Goal: Information Seeking & Learning: Learn about a topic

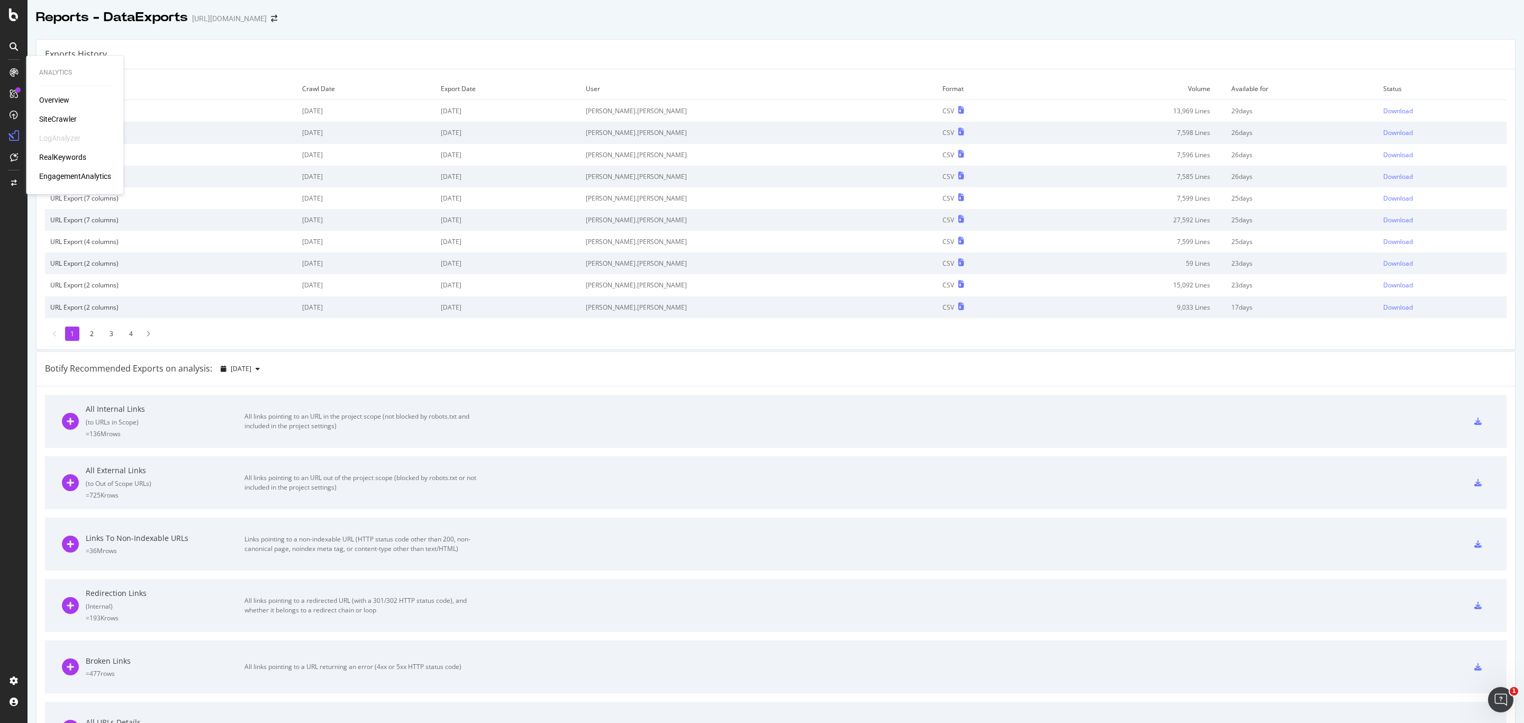
click at [71, 162] on div "RealKeywords" at bounding box center [62, 157] width 47 height 11
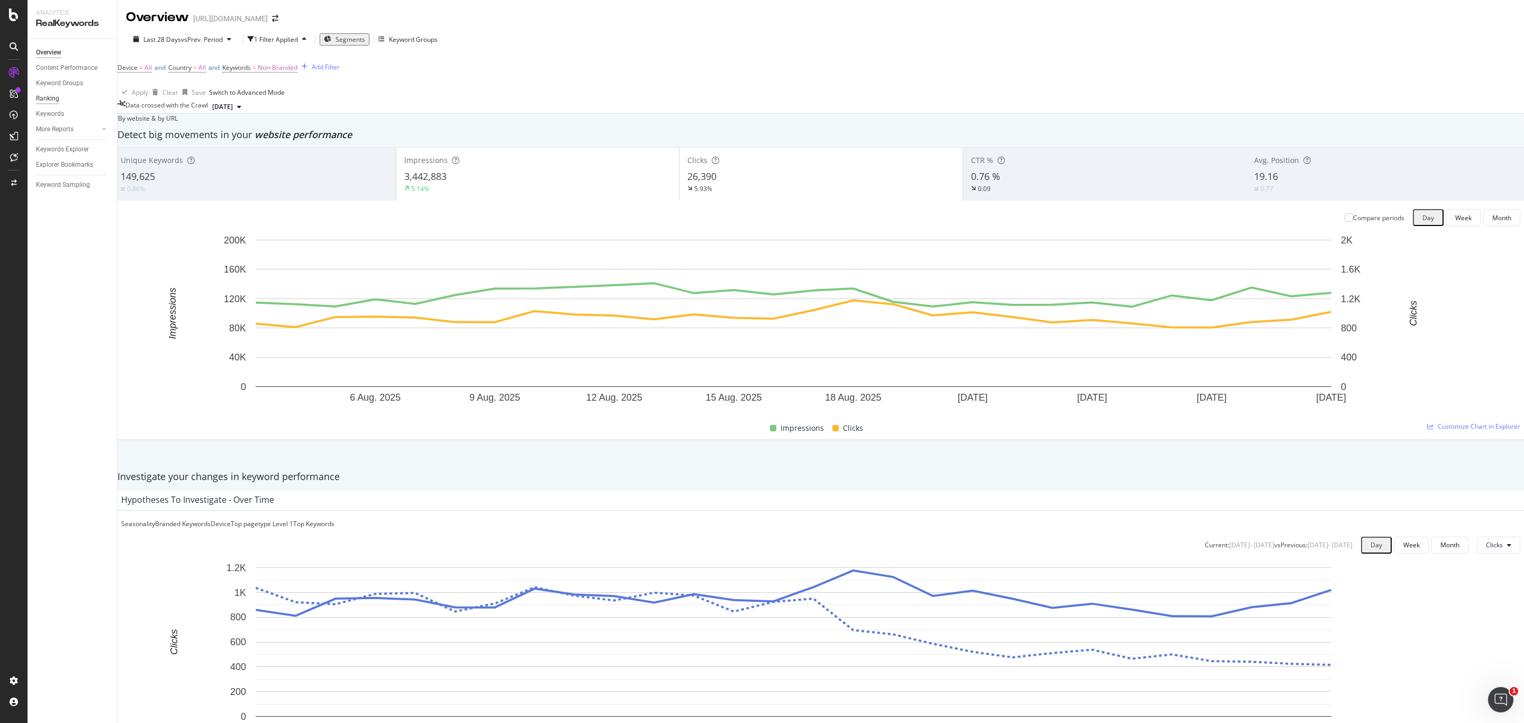
click at [41, 102] on div "Ranking" at bounding box center [47, 98] width 23 height 11
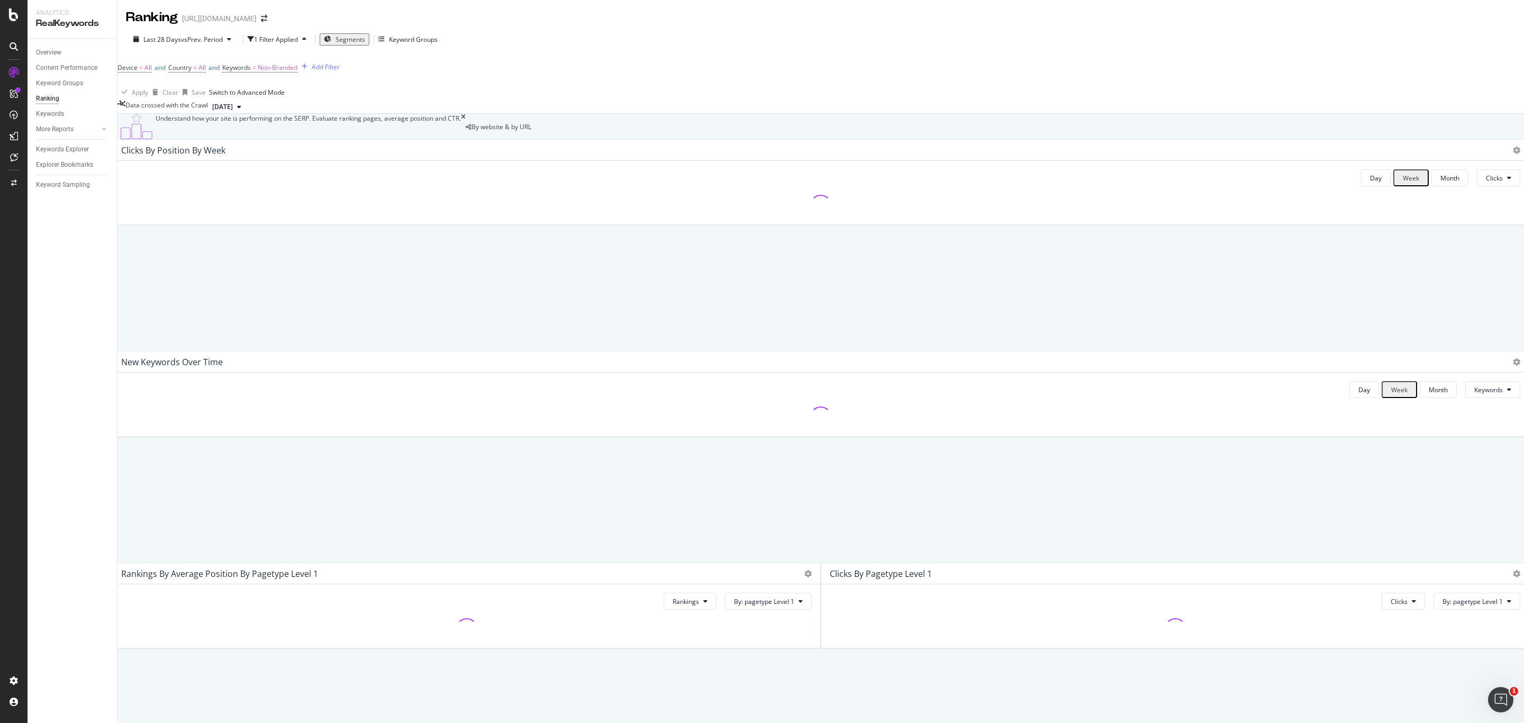
scroll to position [758, 0]
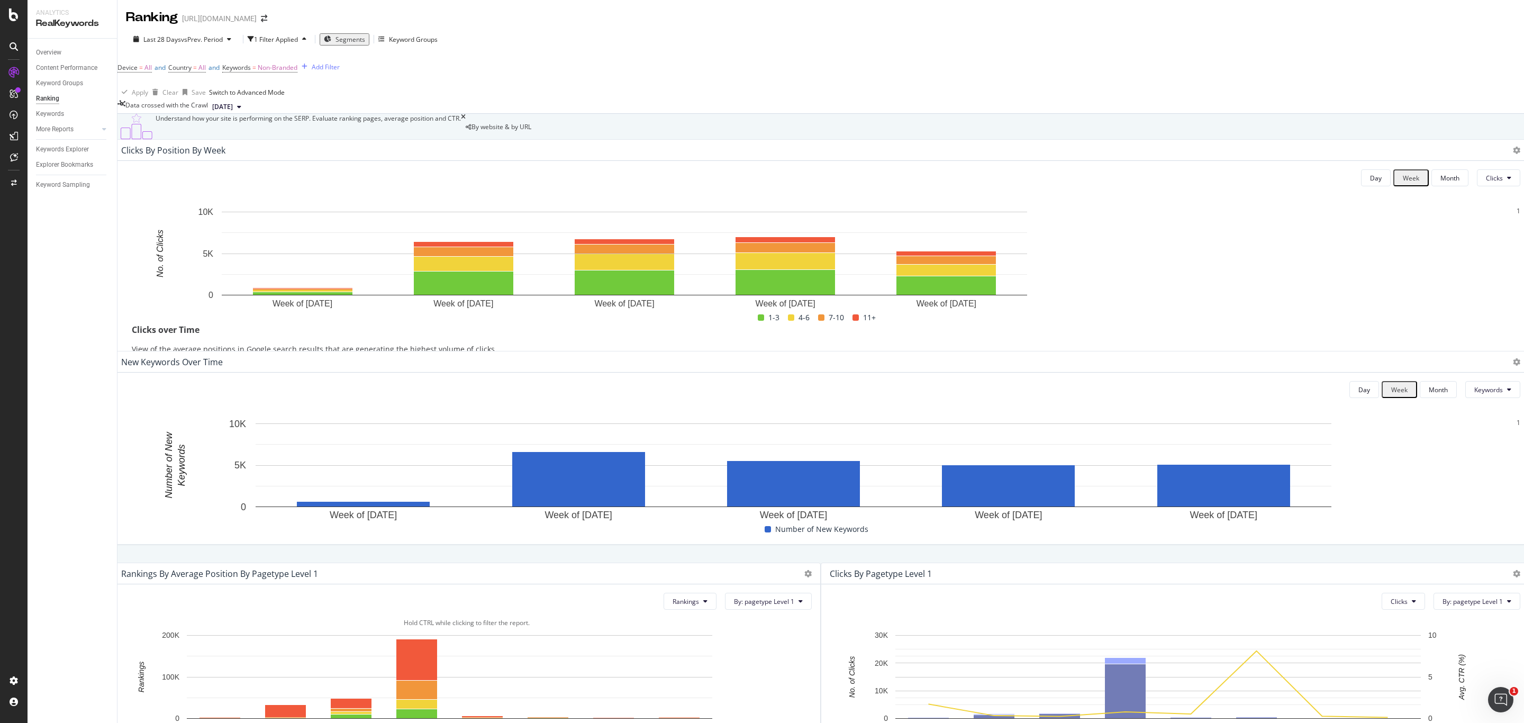
scroll to position [0, 0]
click at [70, 219] on div "SmartContent" at bounding box center [62, 218] width 47 height 11
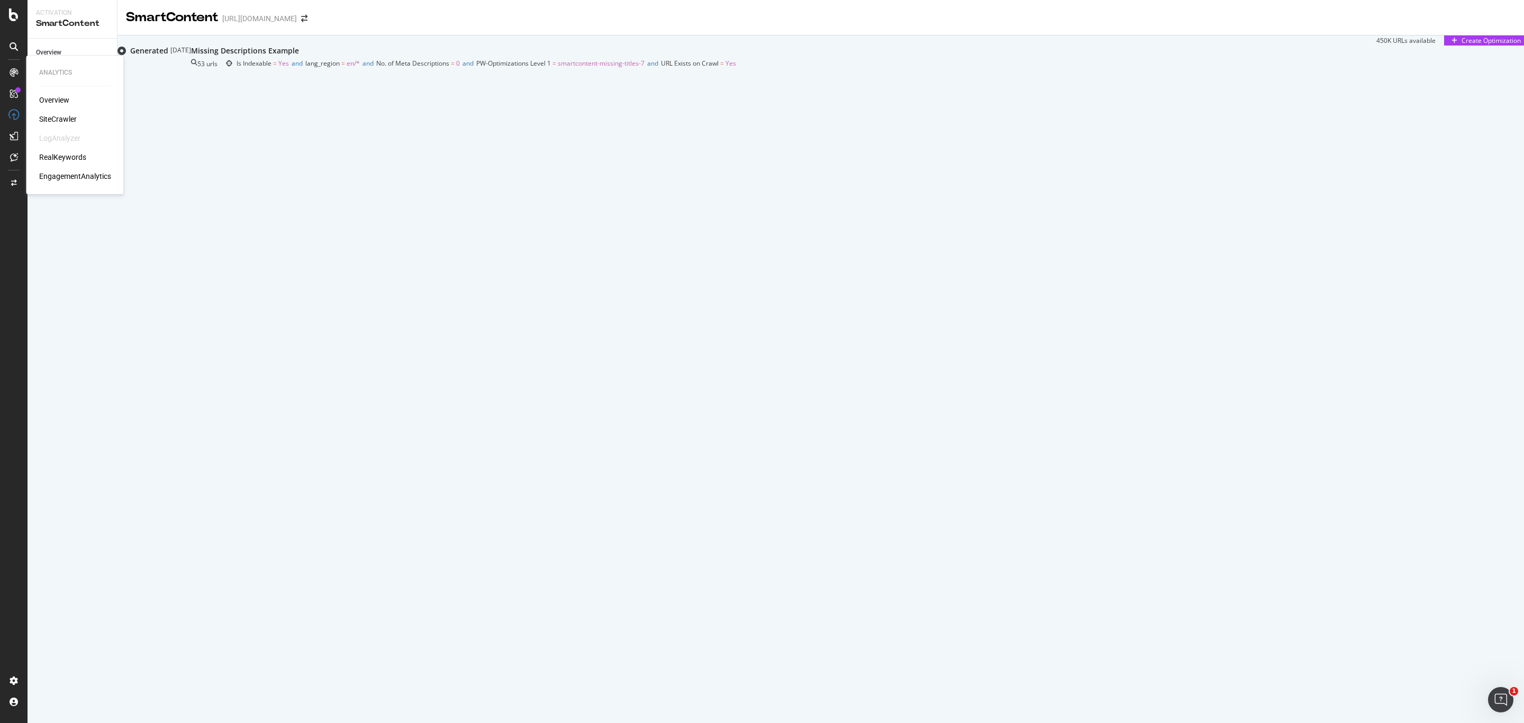
click at [62, 158] on div "RealKeywords" at bounding box center [62, 157] width 47 height 11
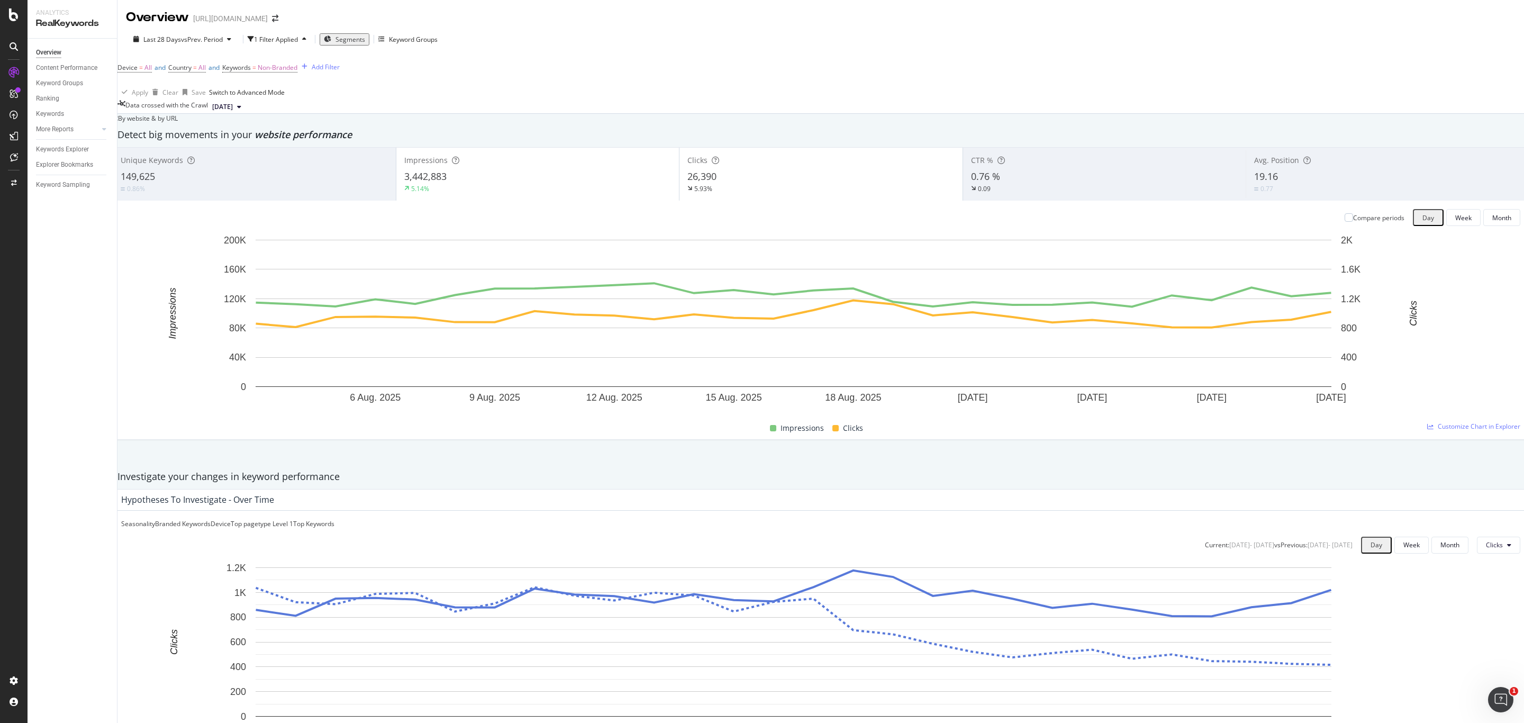
scroll to position [397, 0]
click at [403, 48] on div "Last 28 Days vs Prev. Period 1 Filter Applied Segments Keyword Groups" at bounding box center [820, 41] width 1406 height 21
click at [421, 37] on div "Keyword Groups" at bounding box center [413, 39] width 49 height 9
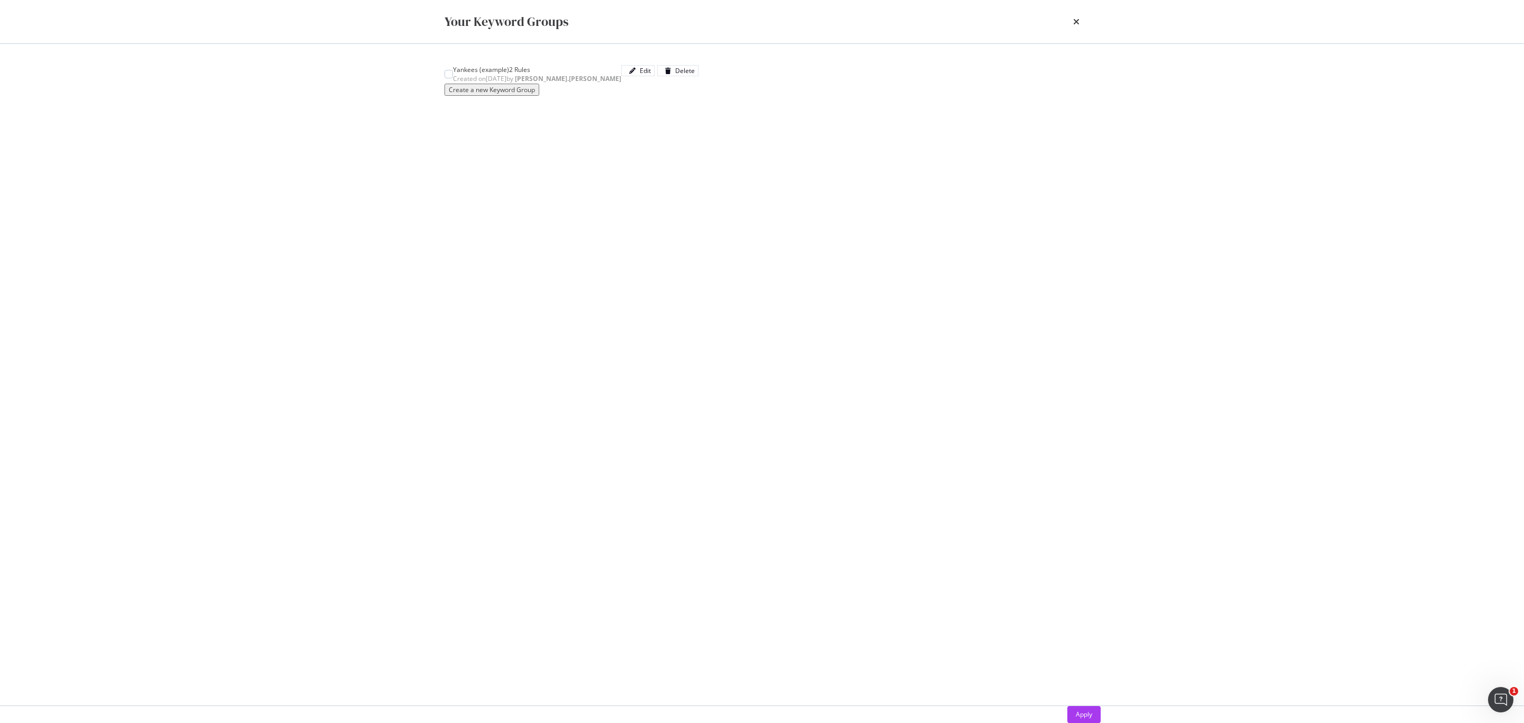
click at [1081, 19] on div "Your Keyword Groups" at bounding box center [761, 21] width 677 height 43
click at [1073, 19] on icon "times" at bounding box center [1076, 21] width 6 height 8
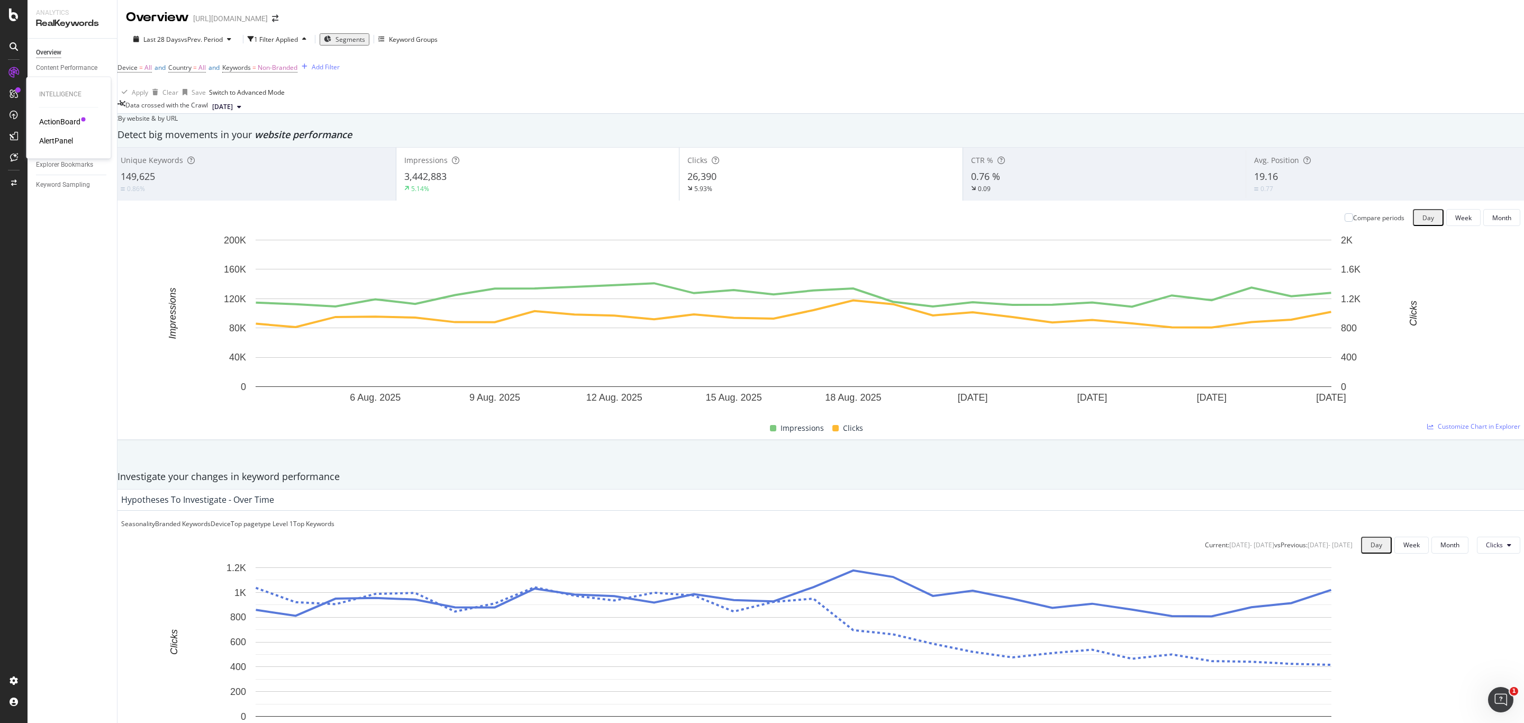
click at [66, 120] on div "ActionBoard" at bounding box center [59, 121] width 41 height 11
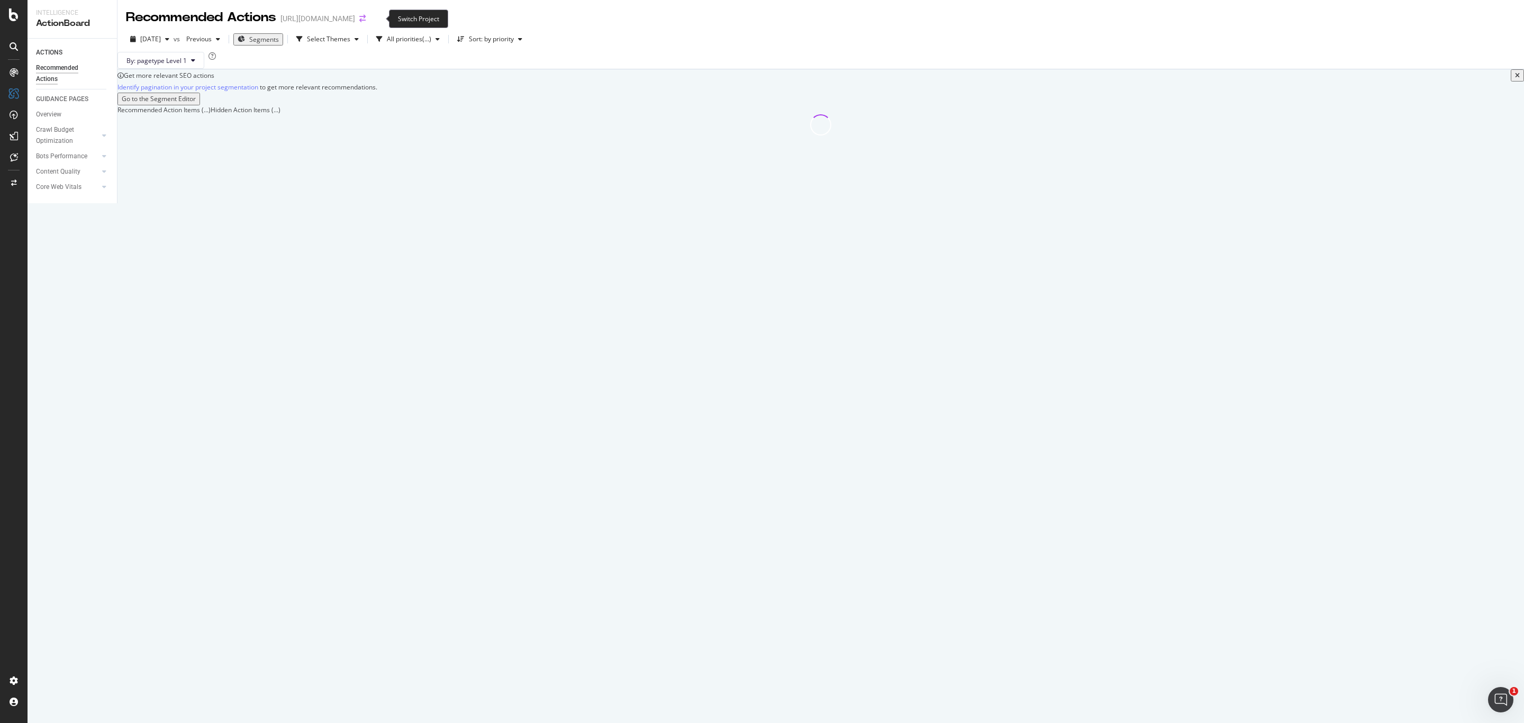
click at [366, 16] on icon "arrow-right-arrow-left" at bounding box center [362, 18] width 6 height 7
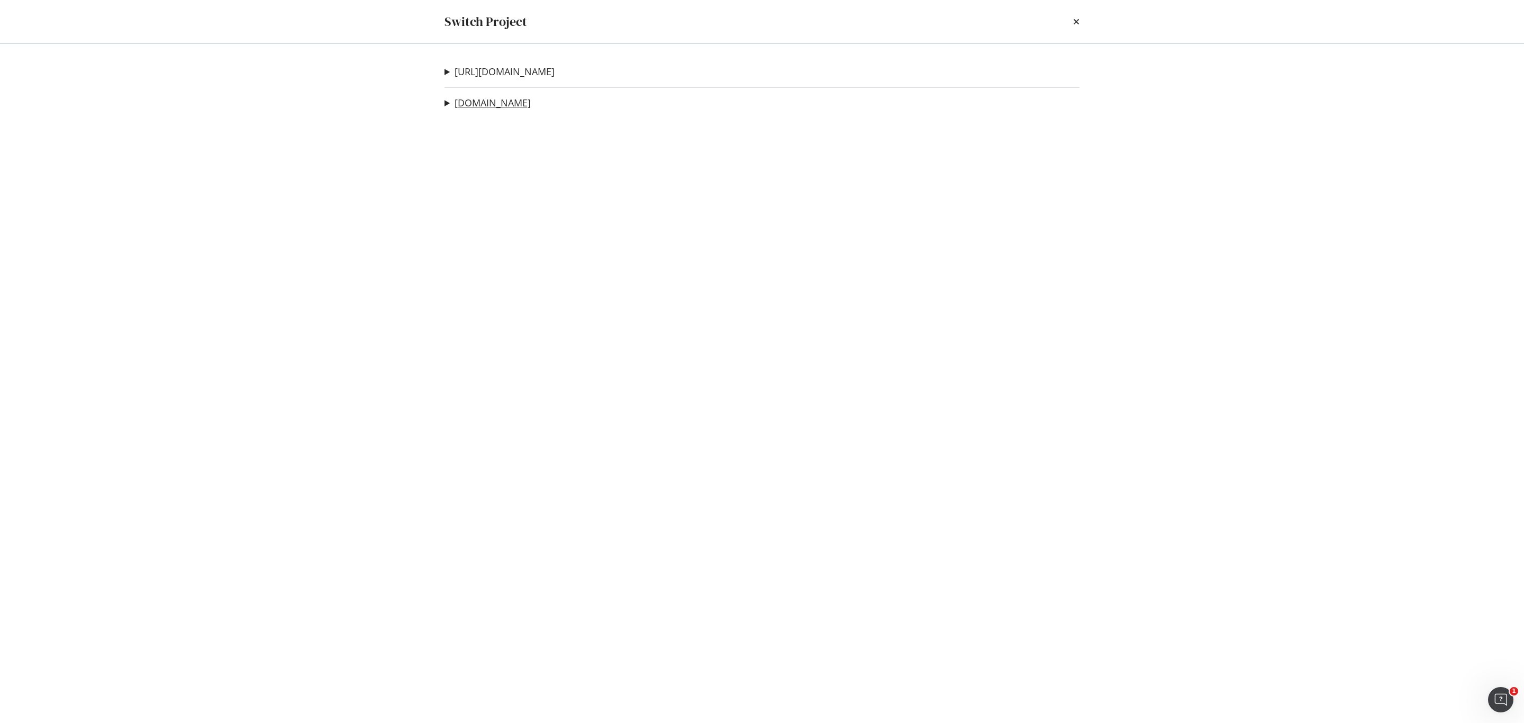
click at [531, 108] on link "[DOMAIN_NAME]" at bounding box center [492, 102] width 76 height 11
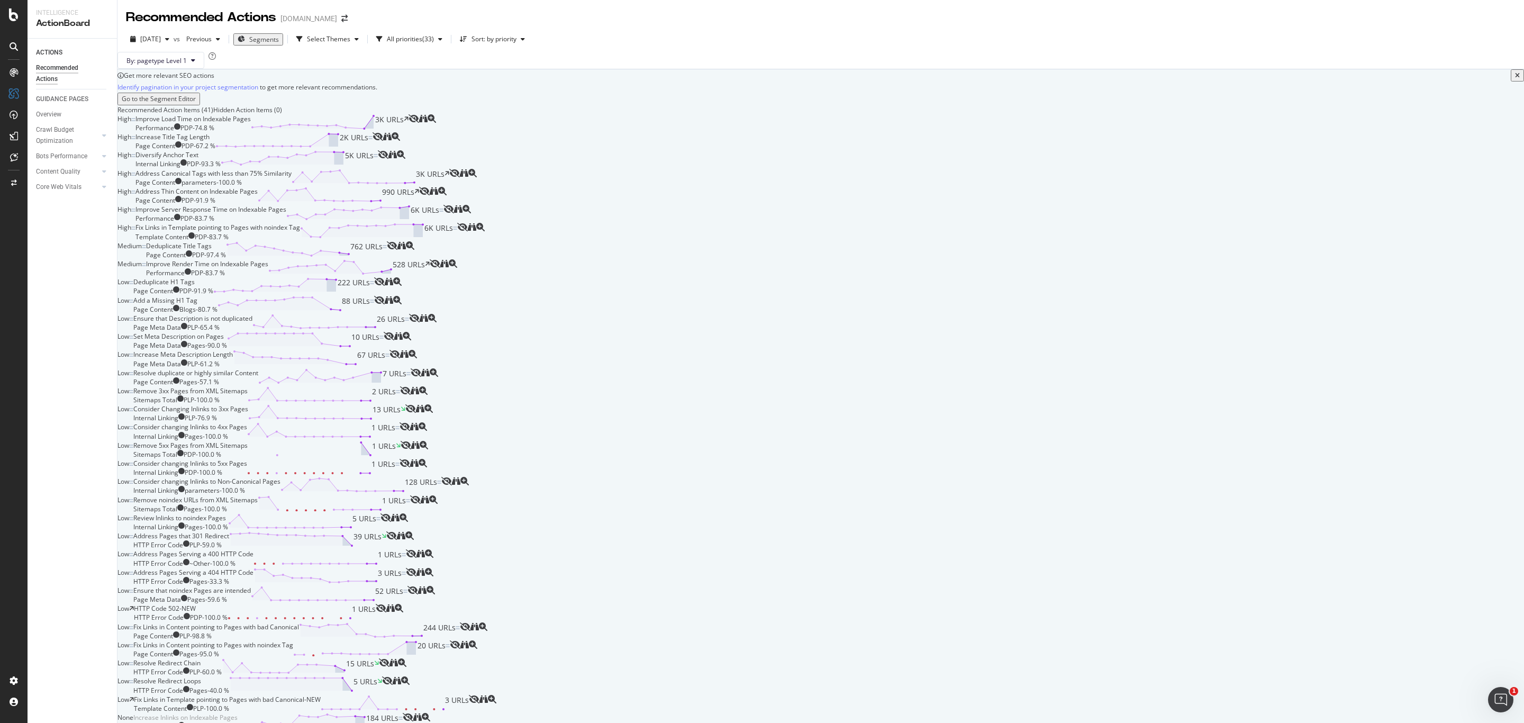
scroll to position [1457, 0]
click at [469, 695] on div "Fix Links in Template pointing to Pages with bad Canonical - NEW Template Conte…" at bounding box center [301, 704] width 335 height 18
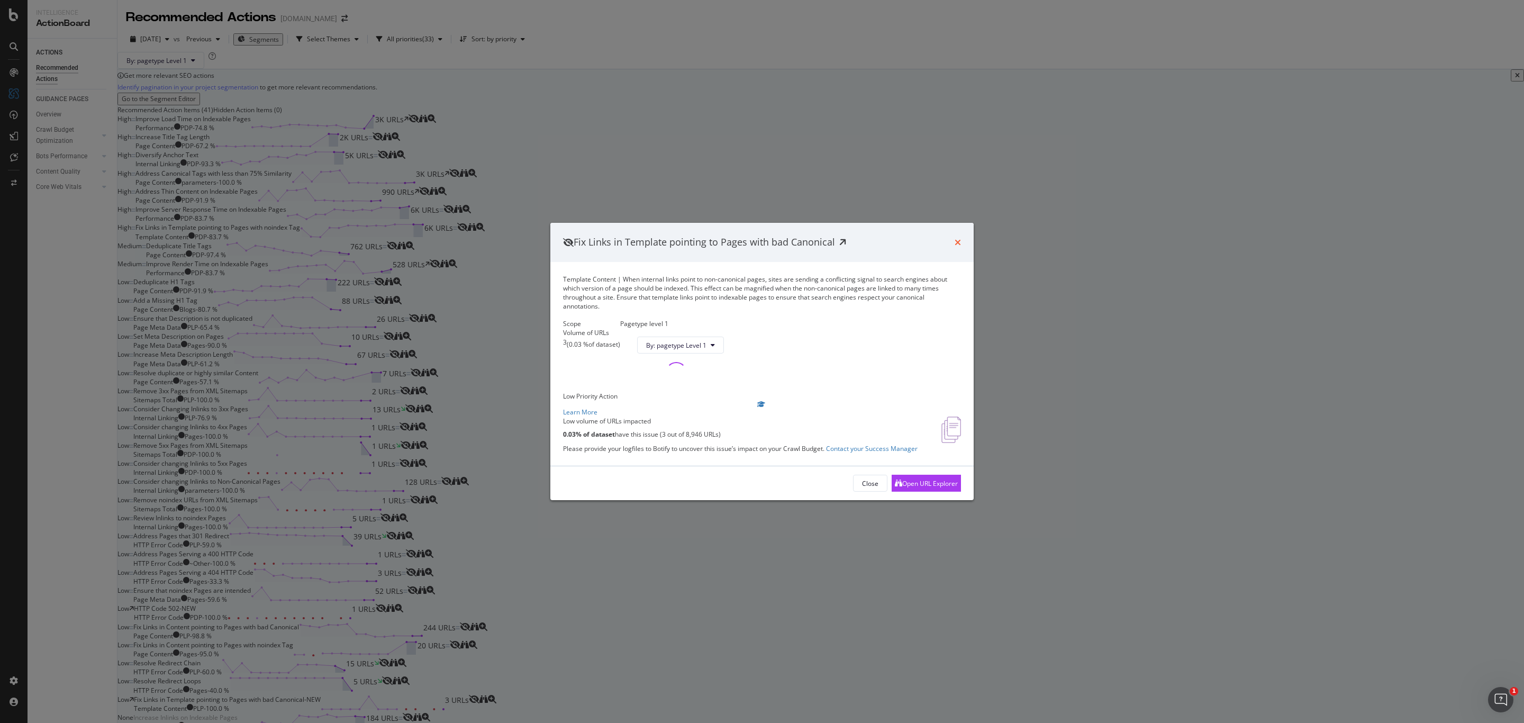
click at [955, 238] on icon "times" at bounding box center [957, 242] width 6 height 8
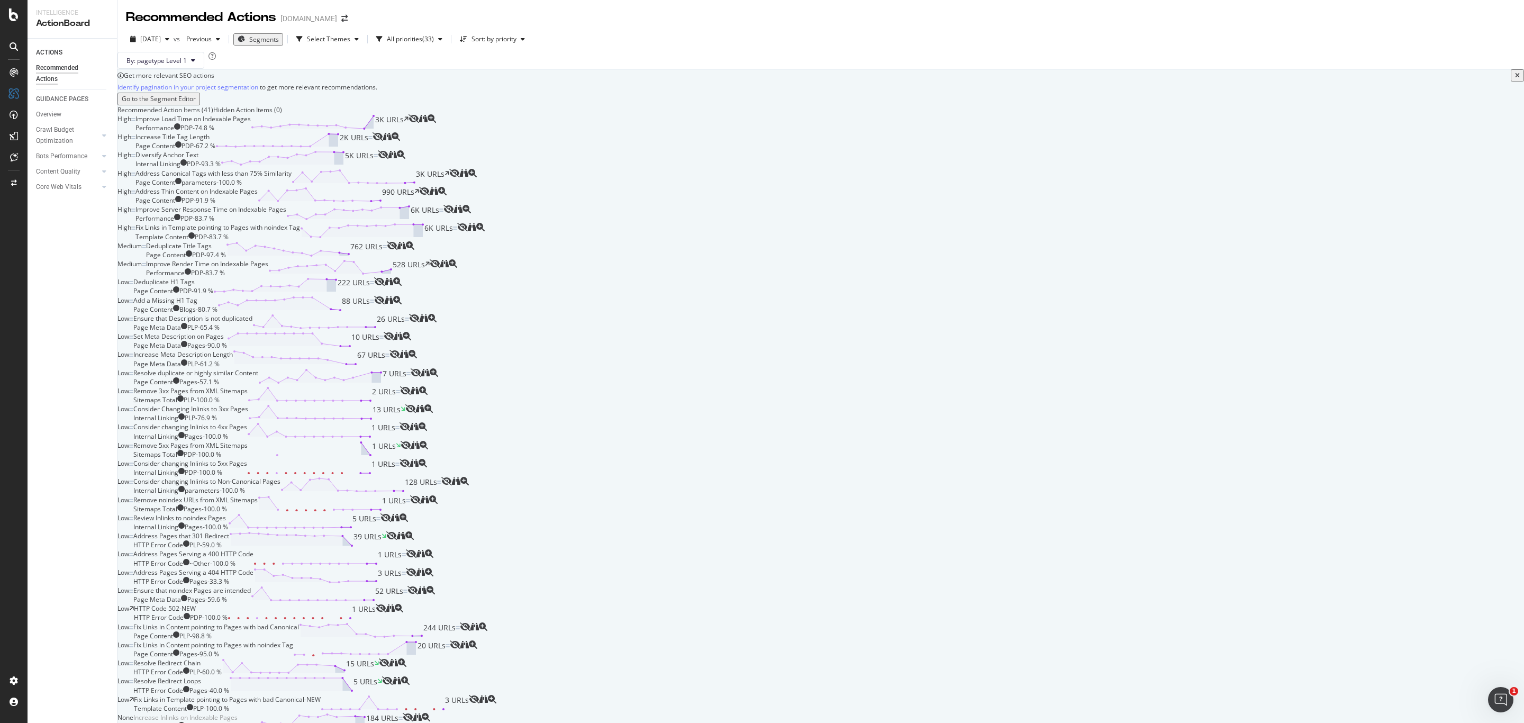
scroll to position [981, 0]
click at [410, 495] on div "Remove noindex URLs from XML Sitemaps Sitemaps Total Pages - 100.0 % 1 URLs" at bounding box center [271, 504] width 277 height 18
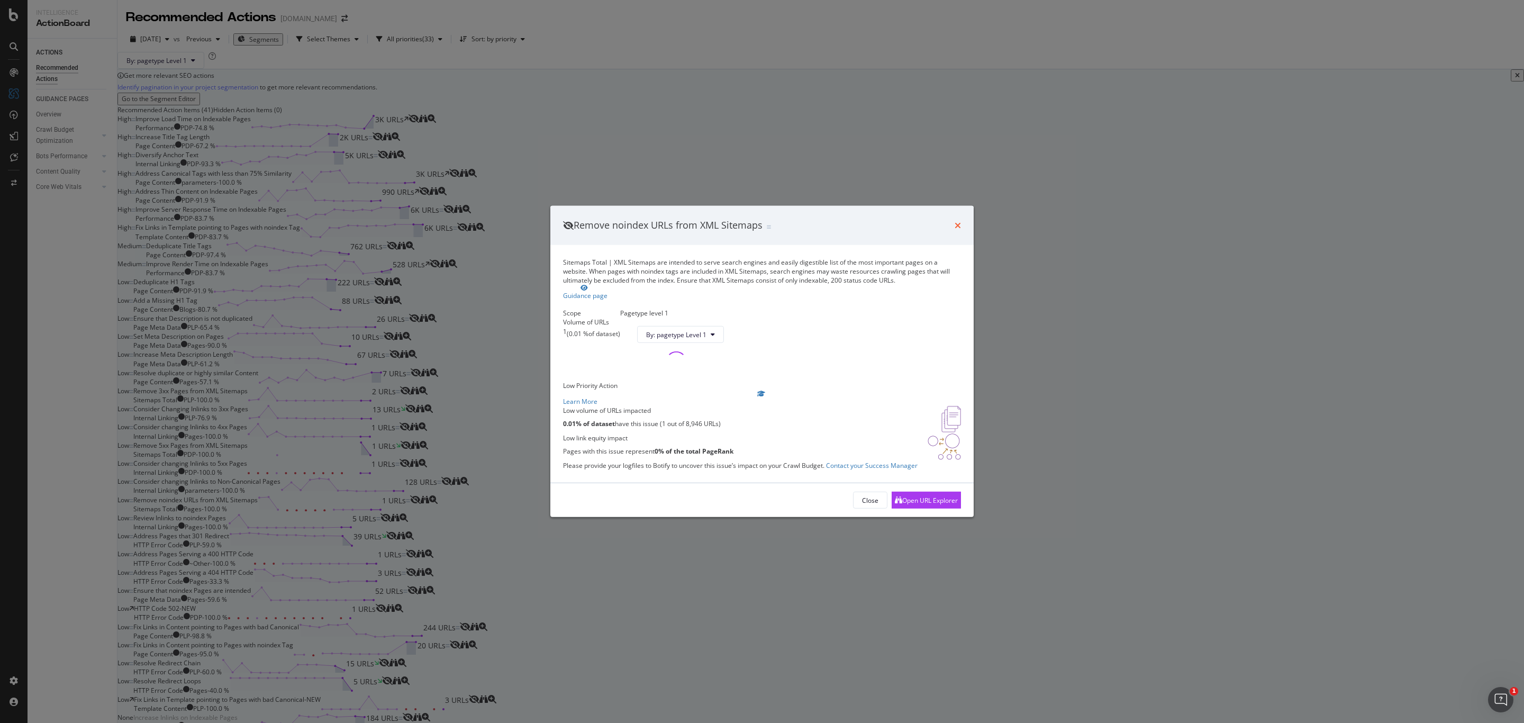
drag, startPoint x: 954, startPoint y: 140, endPoint x: 954, endPoint y: 149, distance: 9.5
click at [953, 218] on div "Remove noindex URLs from XML Sitemaps" at bounding box center [762, 225] width 398 height 14
click at [961, 206] on div "Remove noindex URLs from XML Sitemaps" at bounding box center [761, 225] width 423 height 39
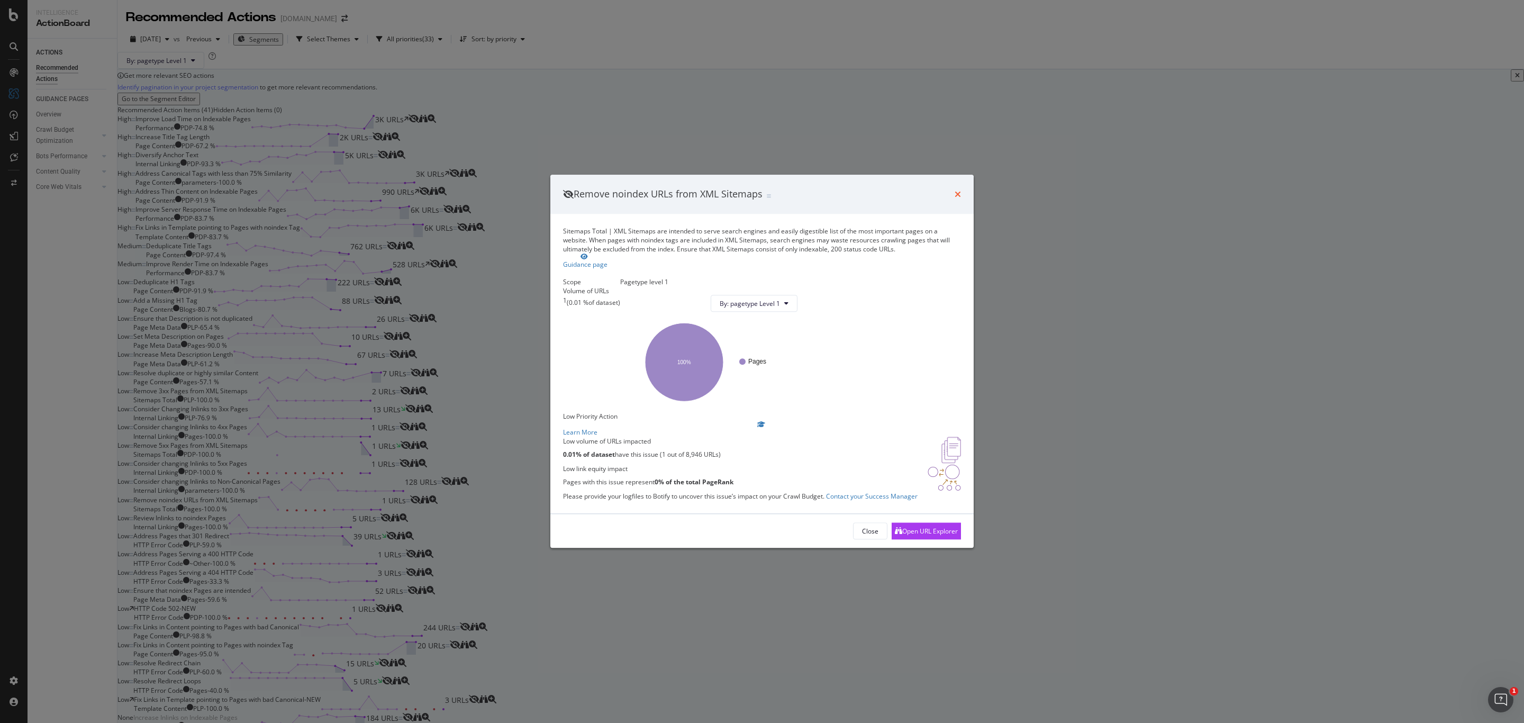
click at [960, 190] on icon "times" at bounding box center [957, 194] width 6 height 8
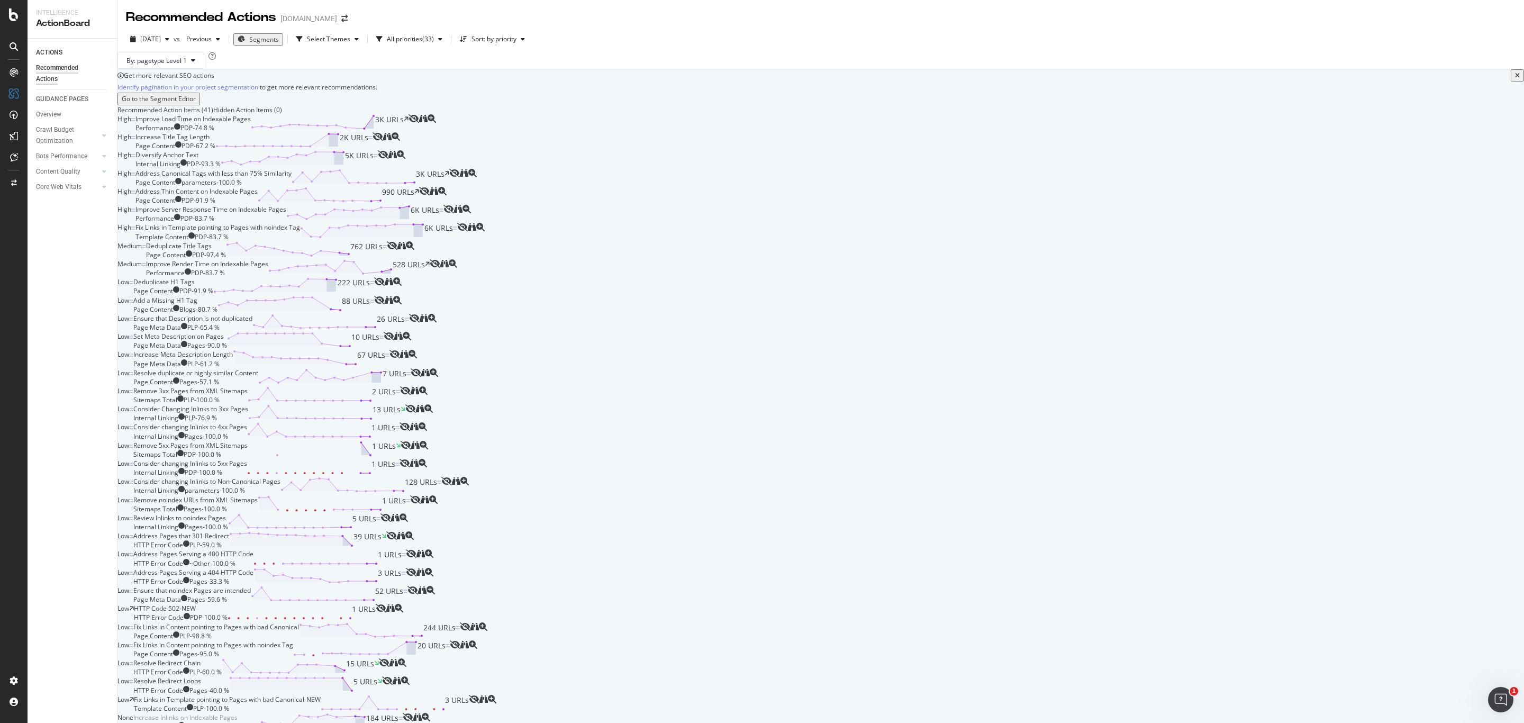
scroll to position [29, 0]
click at [372, 150] on div "Increase Title Tag Length Page Content PDP - 67.2 % 2K URLs" at bounding box center [253, 141] width 237 height 18
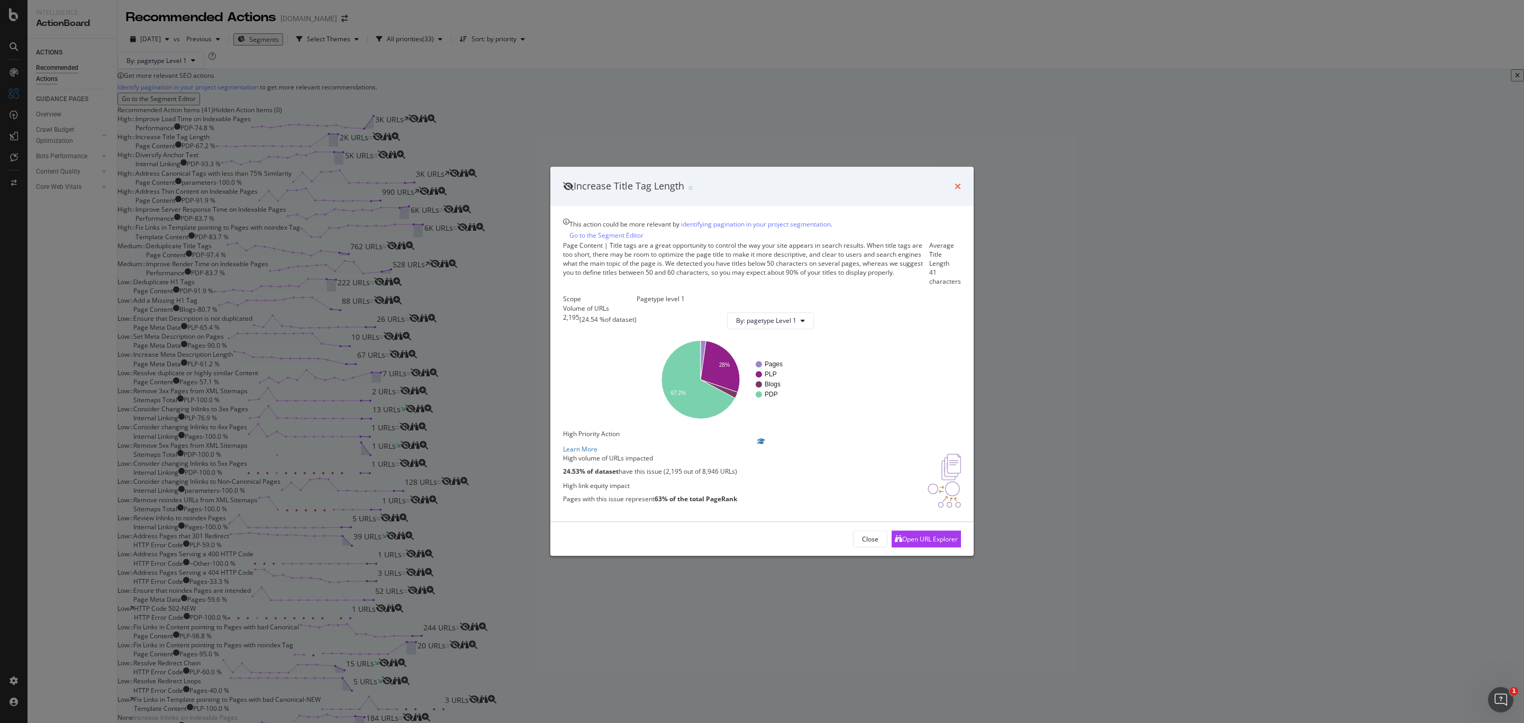
click at [961, 167] on div "Increase Title Tag Length" at bounding box center [761, 186] width 423 height 39
click at [957, 182] on icon "times" at bounding box center [957, 186] width 6 height 8
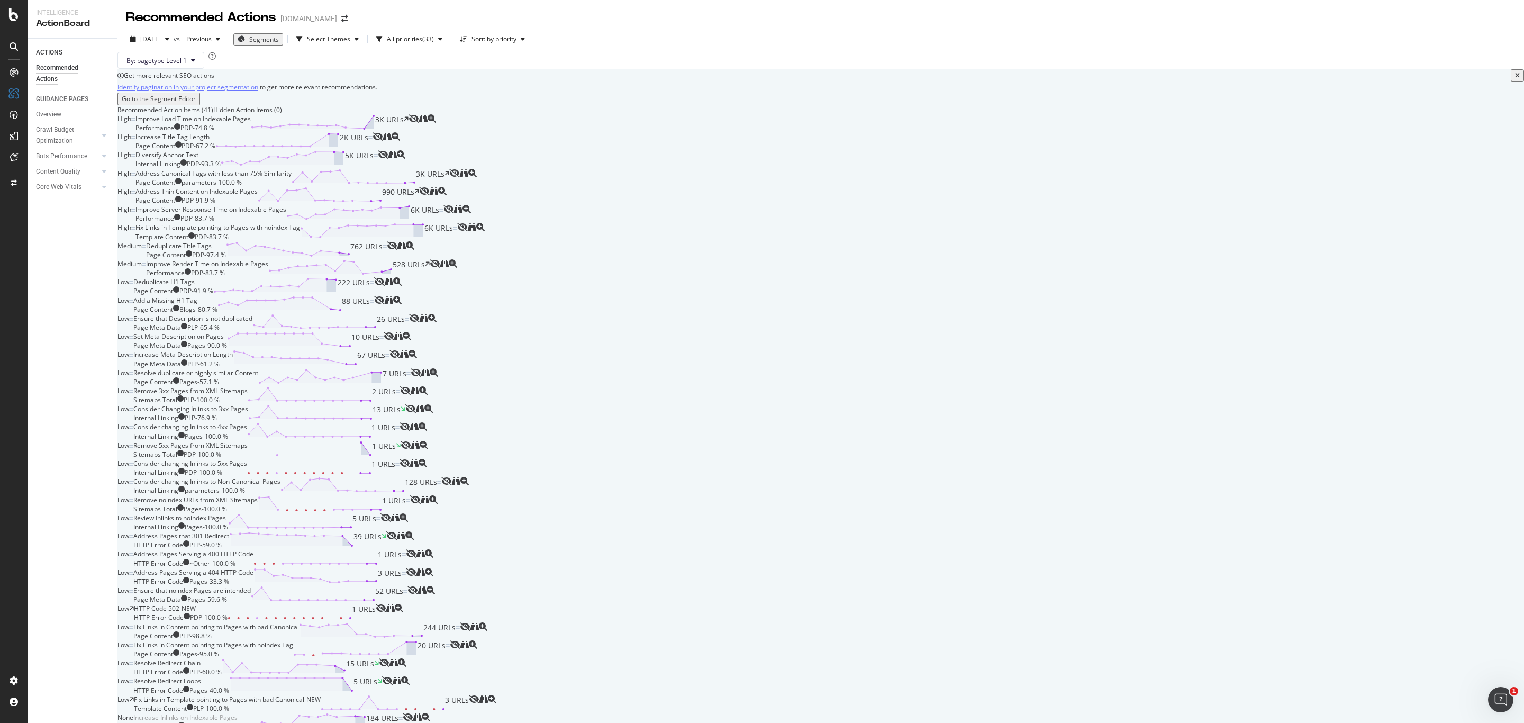
click at [246, 93] on link "Identify pagination in your project segmentation" at bounding box center [187, 86] width 141 height 11
click at [64, 156] on div "Bots Performance" at bounding box center [61, 156] width 51 height 11
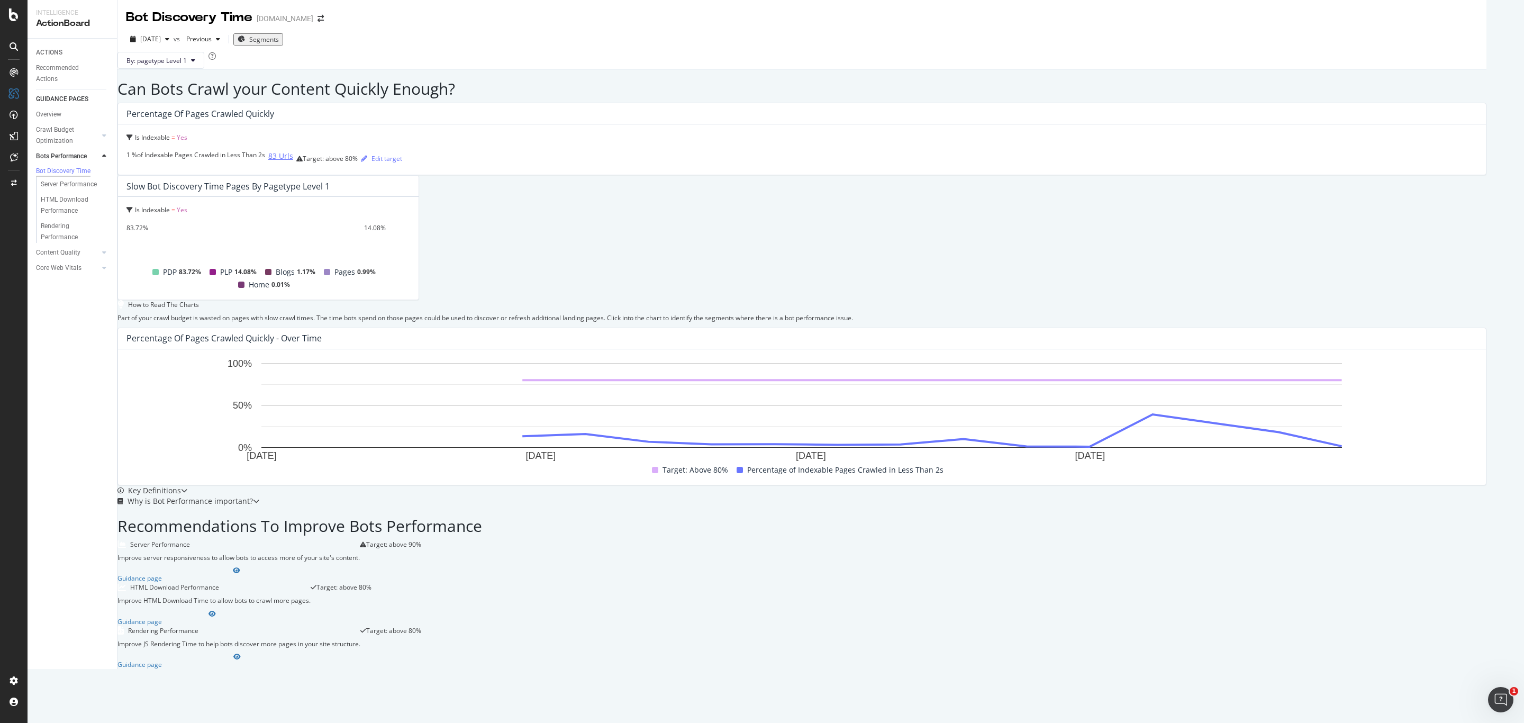
click at [268, 161] on div "83 Urls" at bounding box center [280, 156] width 25 height 11
click at [94, 270] on div at bounding box center [93, 267] width 11 height 11
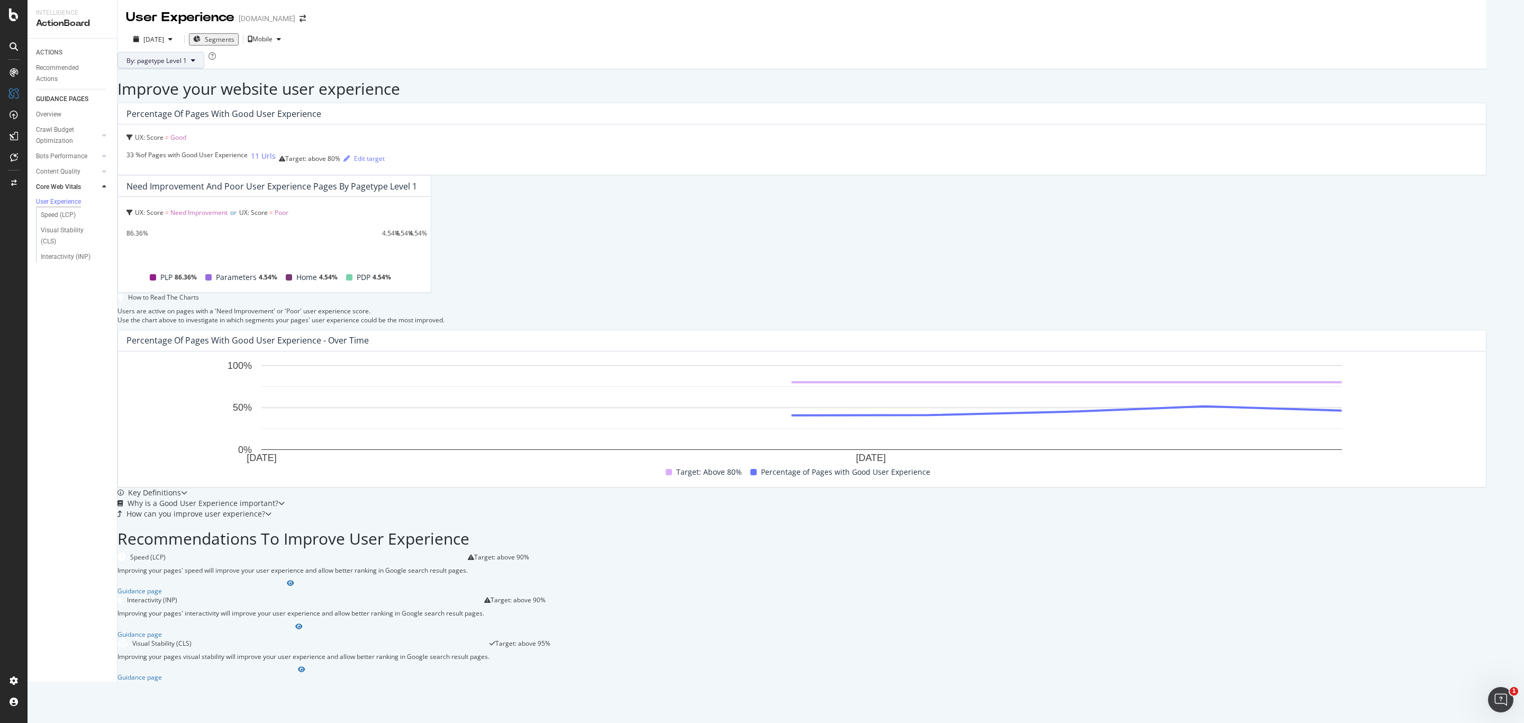
click at [187, 65] on span "By: pagetype Level 1" at bounding box center [156, 60] width 60 height 9
click at [221, 132] on div "lang_region" at bounding box center [196, 126] width 131 height 15
click at [295, 133] on span "lang_region Level 1" at bounding box center [300, 132] width 57 height 10
click at [234, 37] on span "Segments" at bounding box center [220, 39] width 30 height 9
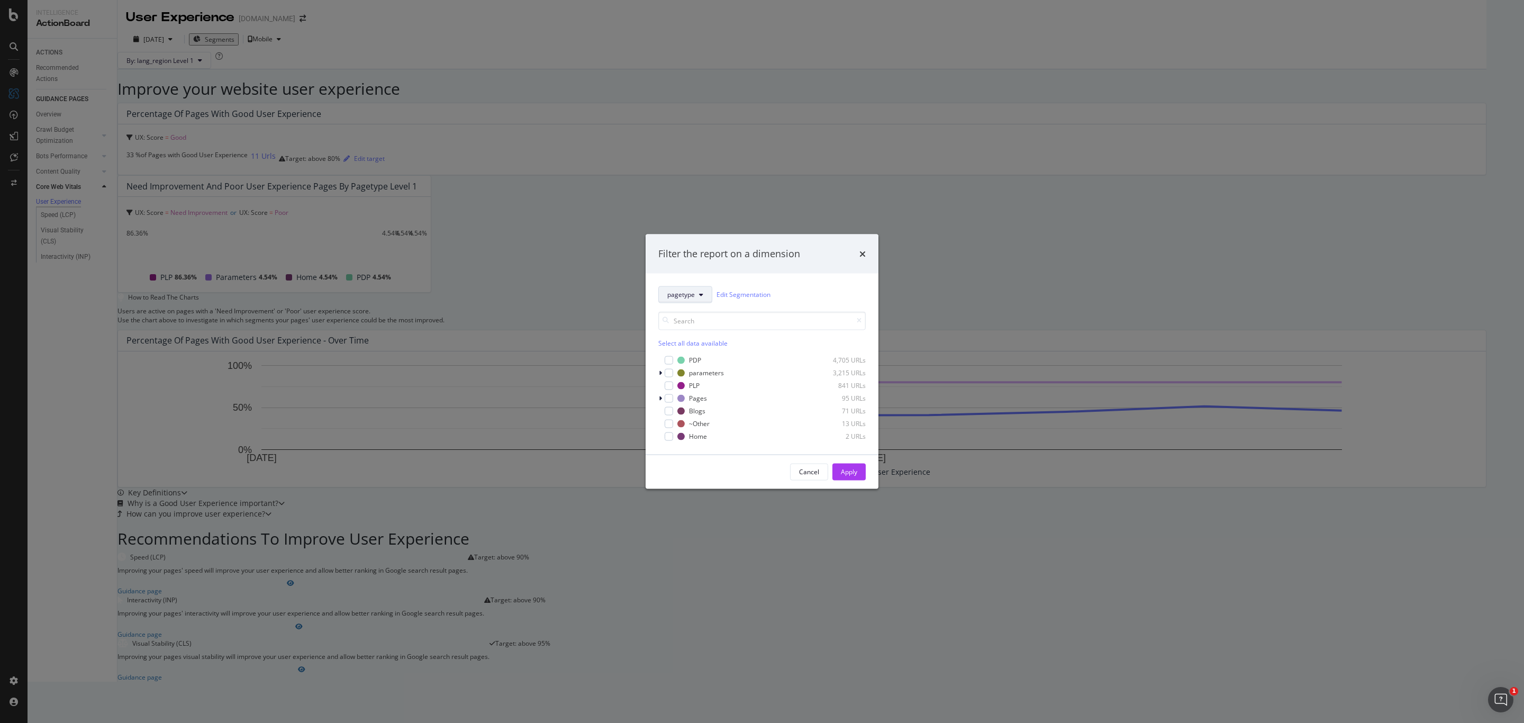
click at [694, 299] on button "pagetype" at bounding box center [685, 294] width 54 height 17
click at [655, 114] on div "Filter the report on a dimension pagetype Edit Segmentation Select all data ava…" at bounding box center [762, 361] width 1524 height 723
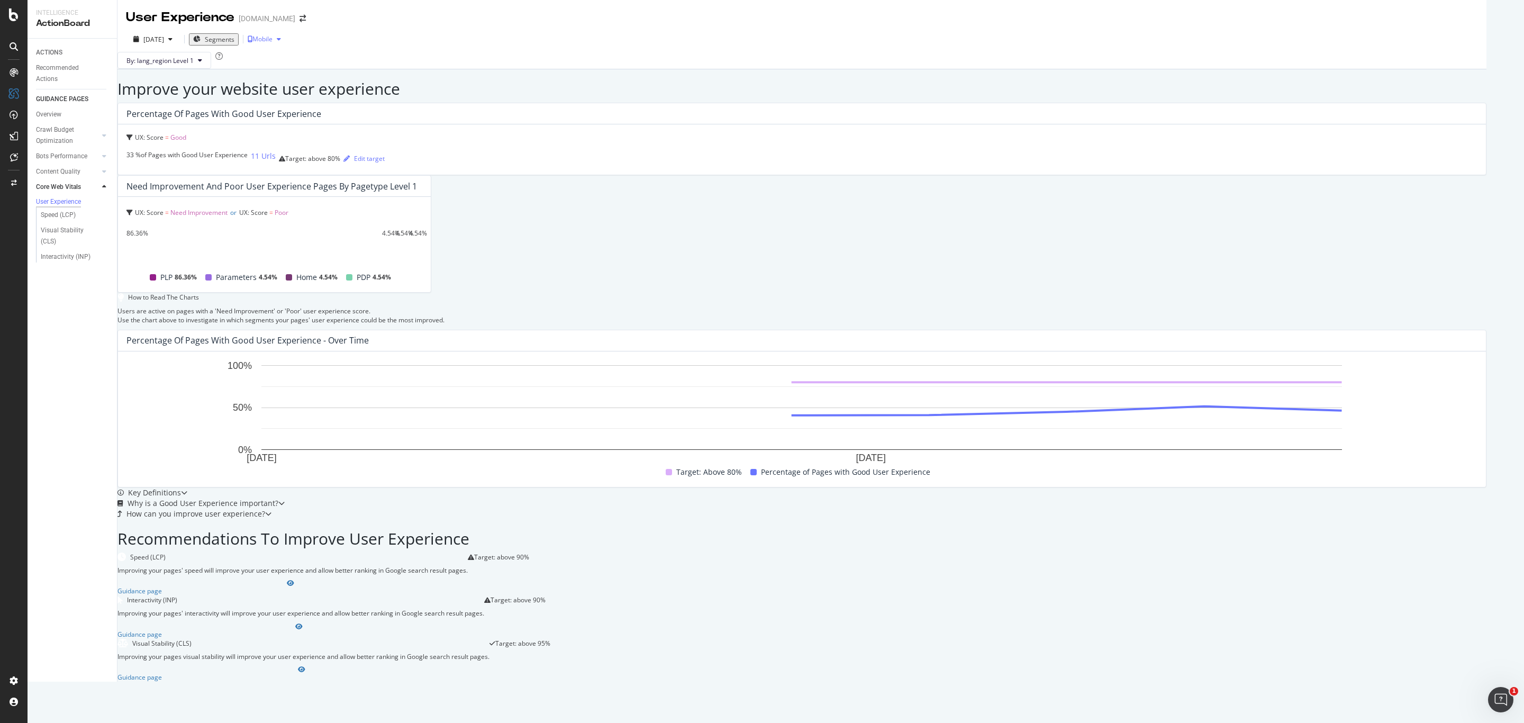
click at [285, 35] on div "Mobile" at bounding box center [267, 39] width 38 height 16
click at [358, 52] on div "By: lang_region Level 1" at bounding box center [801, 60] width 1369 height 17
click at [316, 24] on div "User Experience [DOMAIN_NAME]" at bounding box center [221, 17] width 190 height 18
click at [310, 20] on span at bounding box center [302, 18] width 15 height 7
click at [295, 24] on div "[DOMAIN_NAME]" at bounding box center [267, 18] width 57 height 11
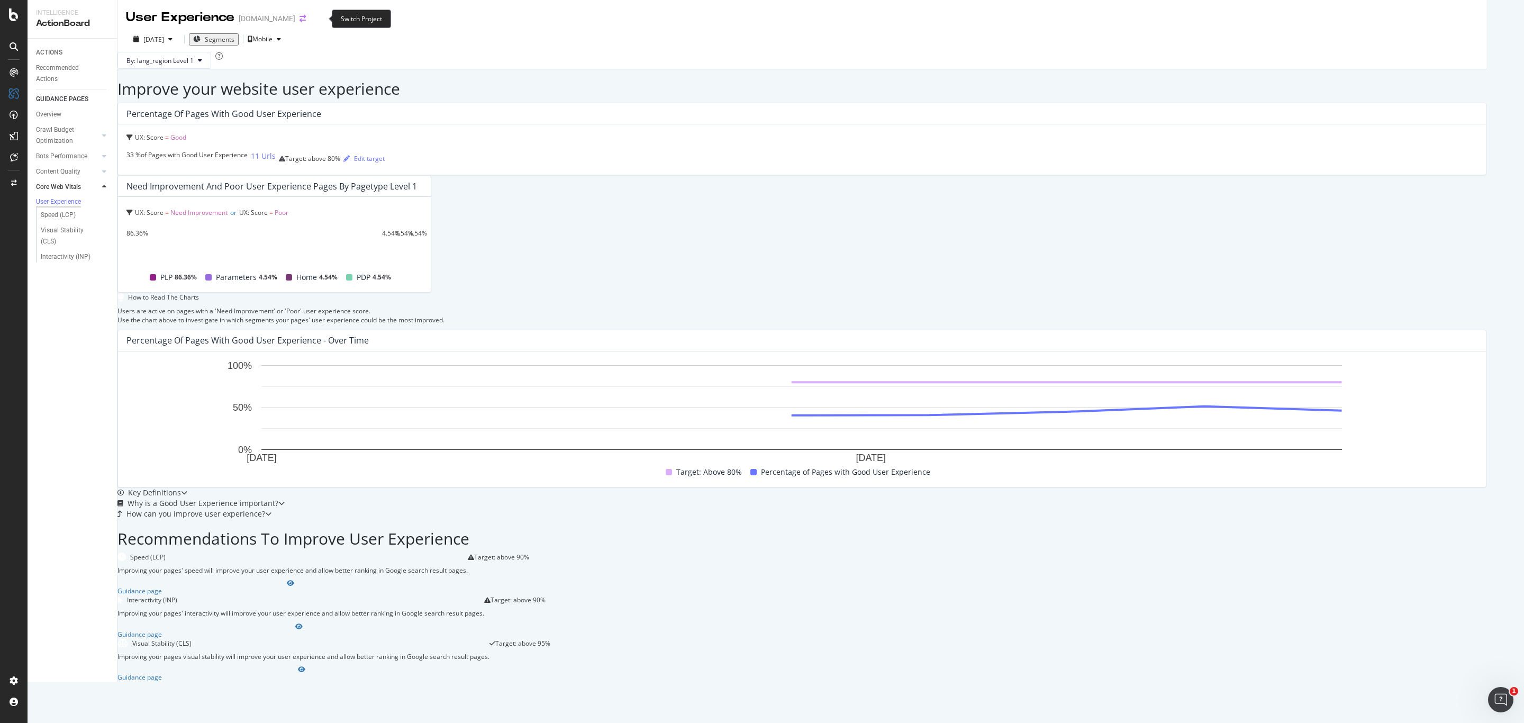
click at [306, 19] on icon "arrow-right-arrow-left" at bounding box center [302, 18] width 6 height 7
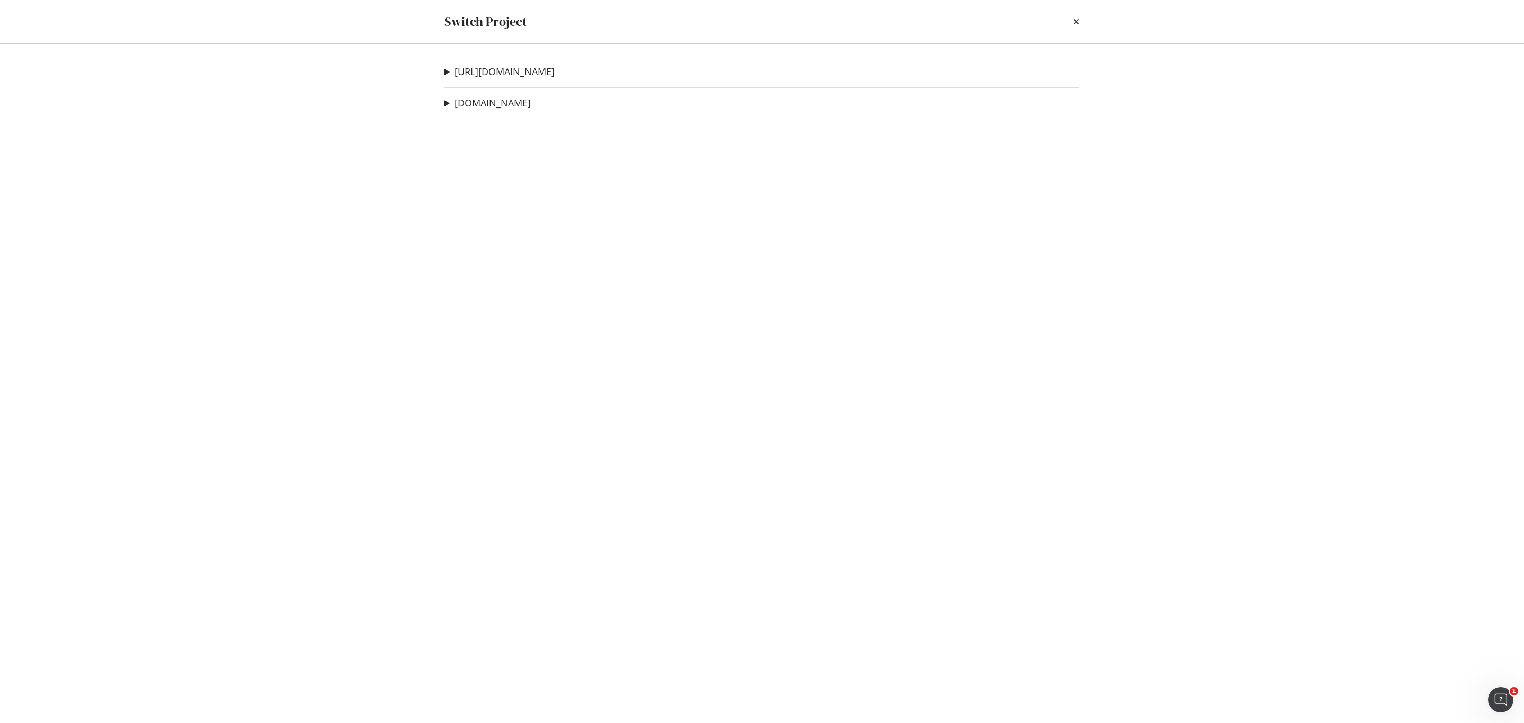
click at [503, 80] on div "[URL][DOMAIN_NAME] Sitemap Crawl Ad-Hoc Project 404 Check (Example) Ad-Hoc Proj…" at bounding box center [761, 383] width 677 height 679
click at [502, 76] on link "[URL][DOMAIN_NAME]" at bounding box center [504, 71] width 100 height 11
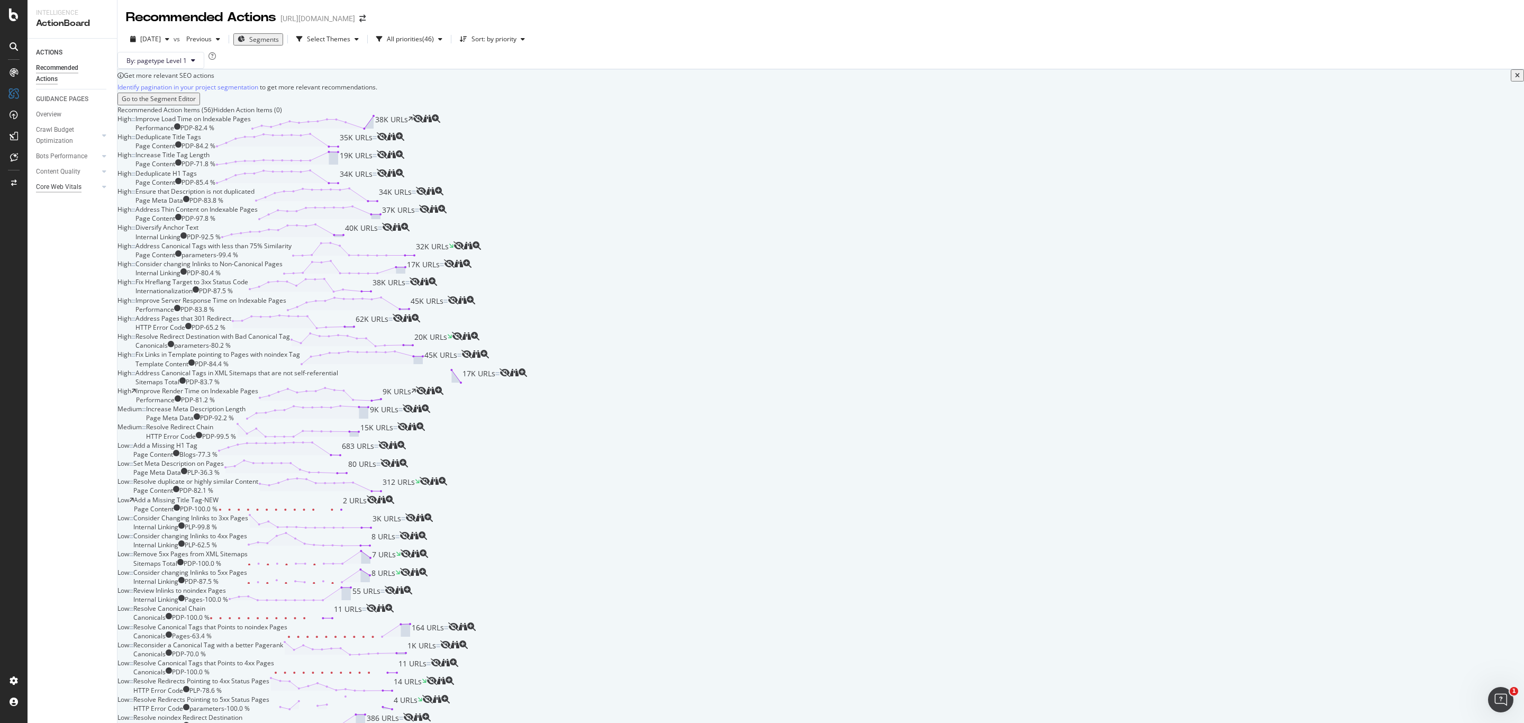
click at [65, 183] on div "Core Web Vitals" at bounding box center [58, 186] width 45 height 11
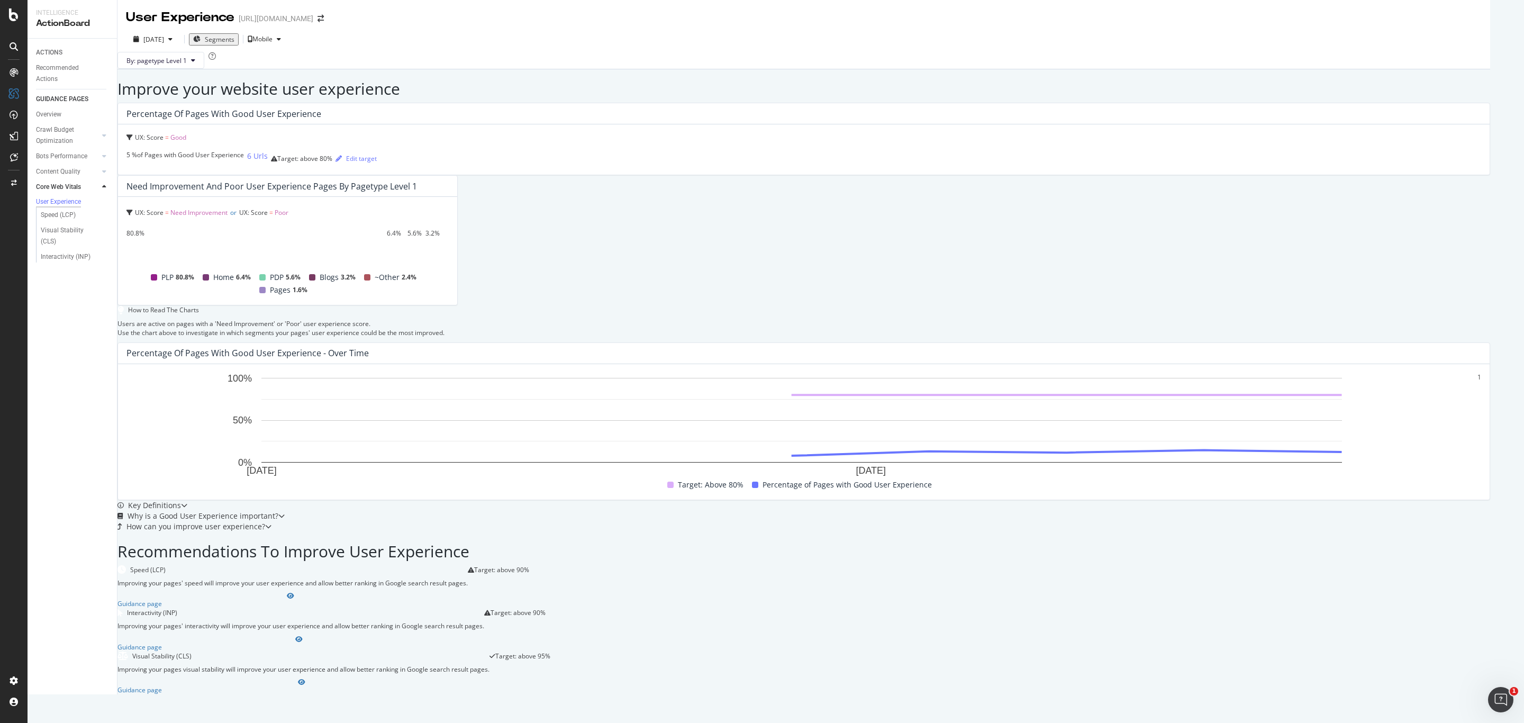
scroll to position [29, 0]
click at [159, 133] on span "UX: Score" at bounding box center [149, 137] width 29 height 9
click at [410, 143] on div "UX: Score = Good UX: Score = Good 5 % of Pages with Good User Experience 6 Urls…" at bounding box center [803, 149] width 1371 height 50
click at [335, 163] on div "Edit target" at bounding box center [355, 158] width 41 height 9
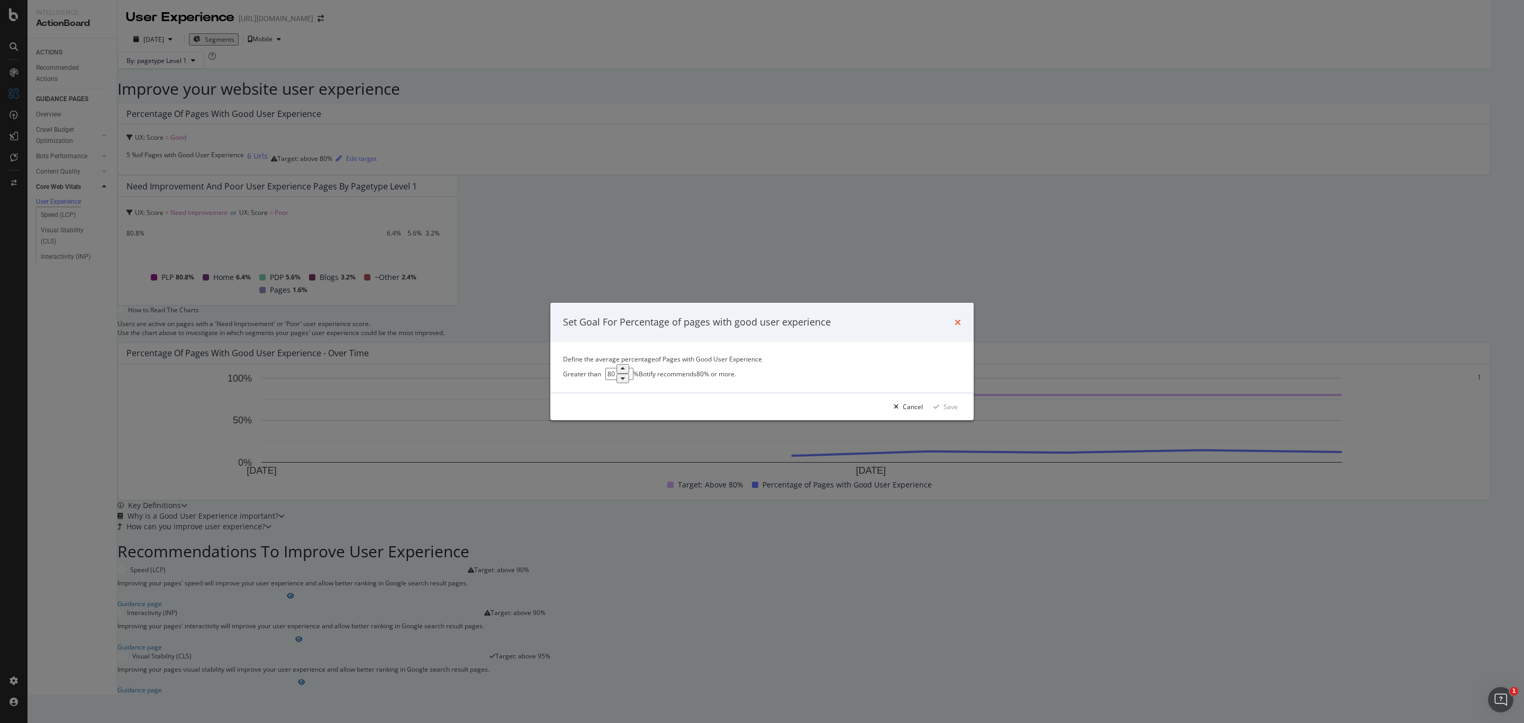
click at [960, 318] on icon "times" at bounding box center [957, 322] width 6 height 8
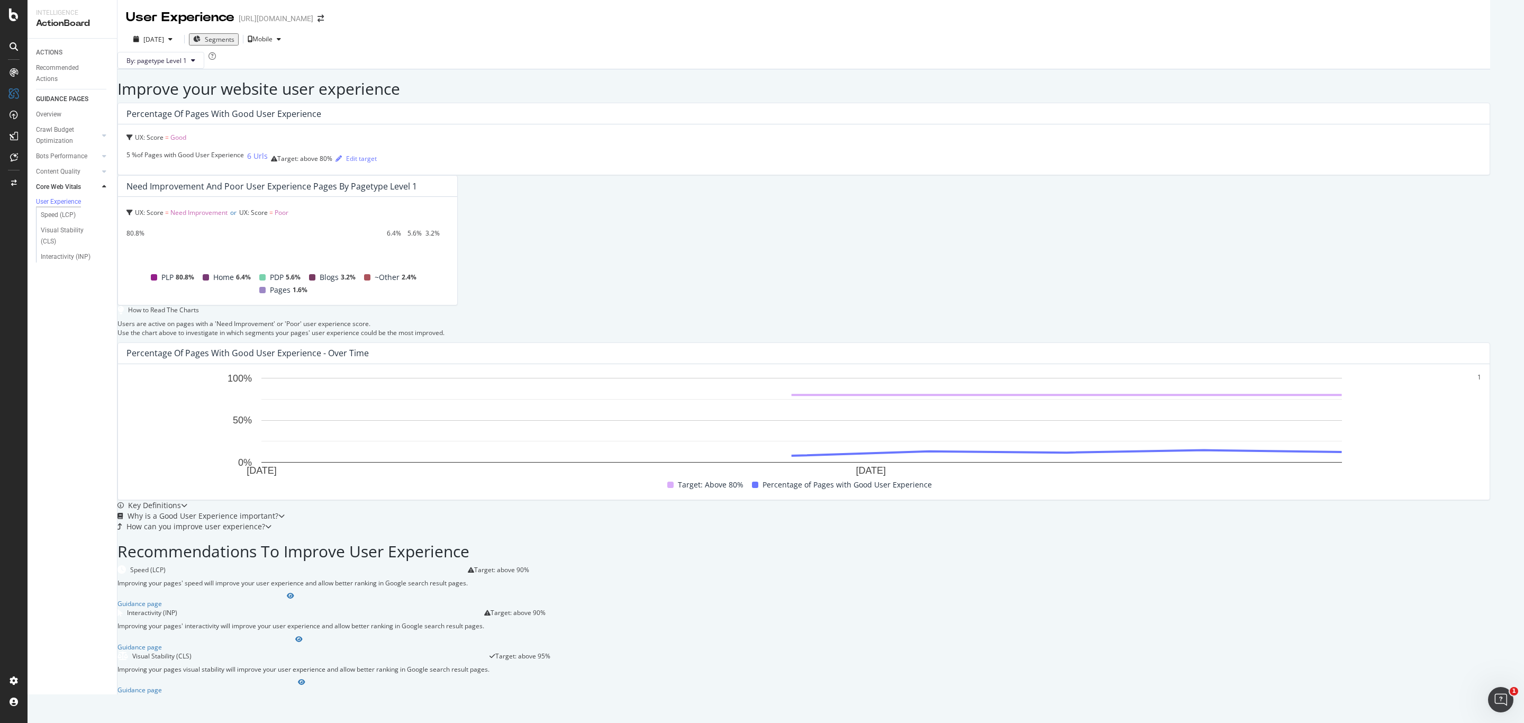
click at [159, 166] on div "5 % of Pages with Good User Experience 6 Urls Target: above 80% Edit target" at bounding box center [803, 158] width 1354 height 16
click at [247, 161] on div "6 Urls" at bounding box center [257, 156] width 21 height 11
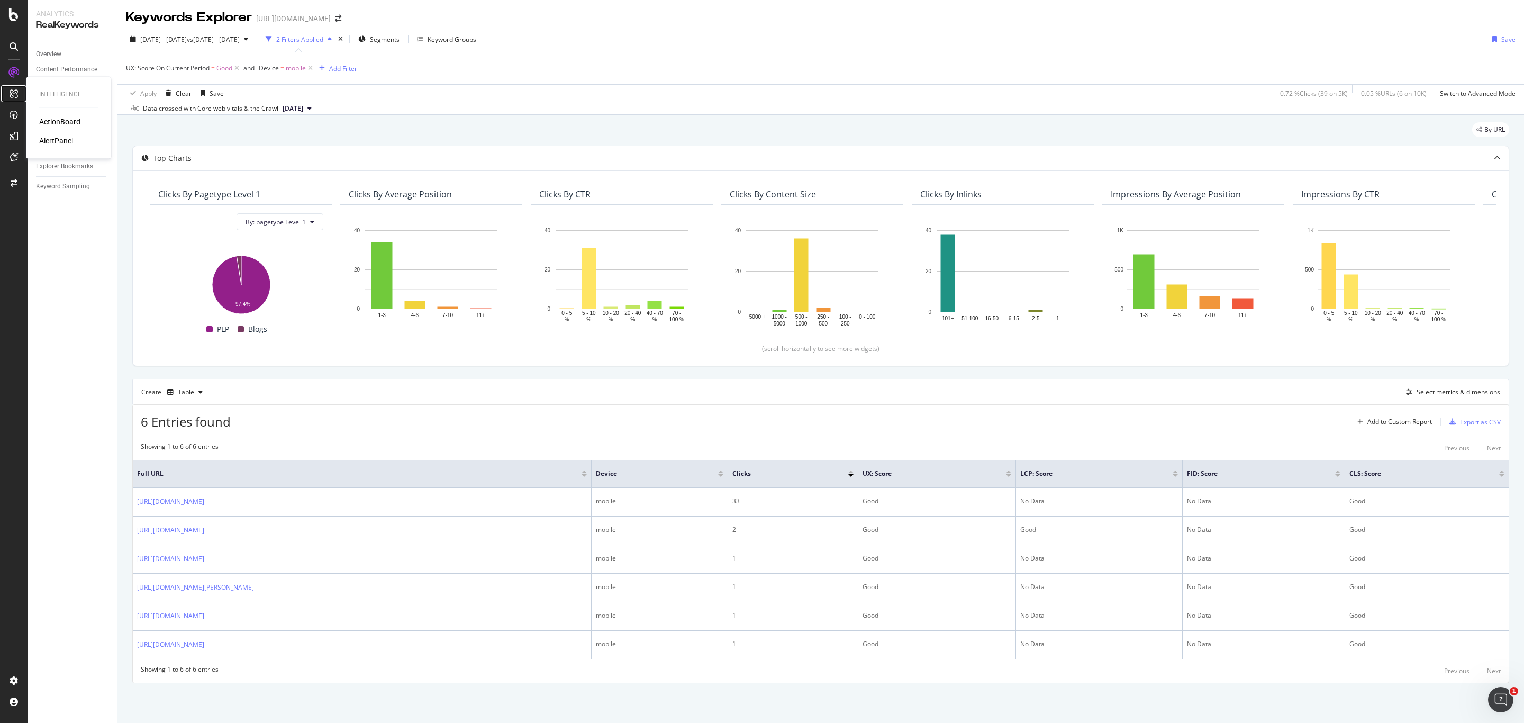
click at [18, 100] on div at bounding box center [13, 93] width 17 height 17
